Goal: Check status: Check status

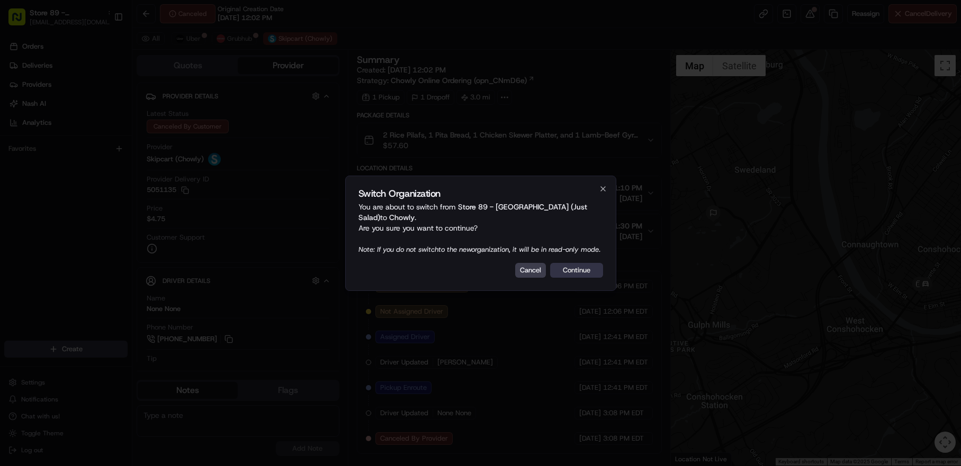
click at [569, 272] on button "Continue" at bounding box center [576, 270] width 53 height 15
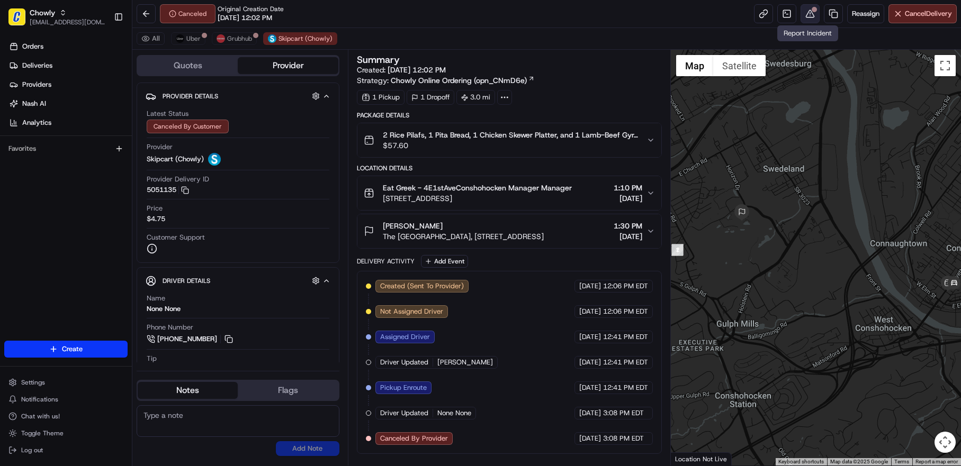
click at [806, 13] on button at bounding box center [809, 13] width 19 height 19
click at [806, 18] on button at bounding box center [809, 13] width 19 height 19
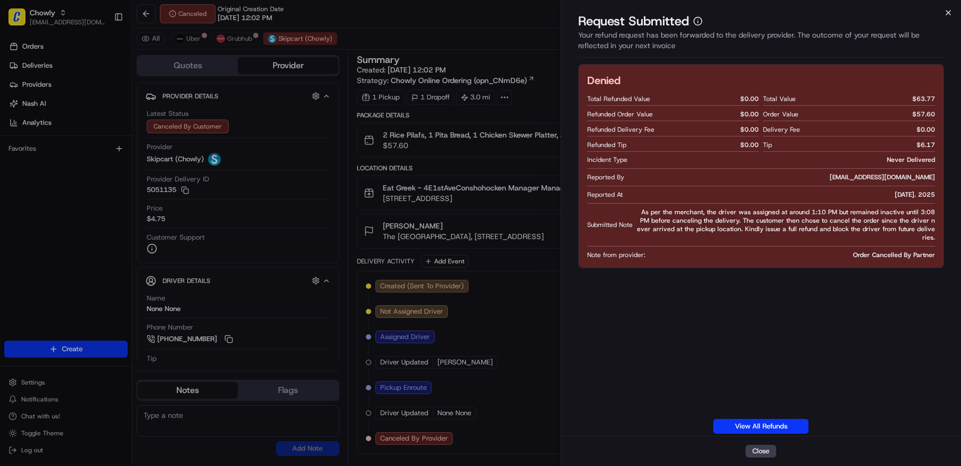
click at [950, 13] on icon "button" at bounding box center [948, 12] width 8 height 8
